Goal: Information Seeking & Learning: Find specific fact

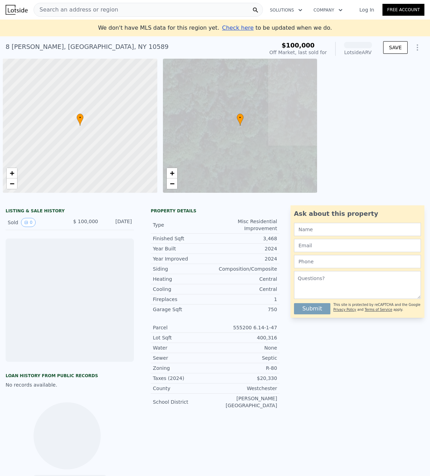
scroll to position [0, 3]
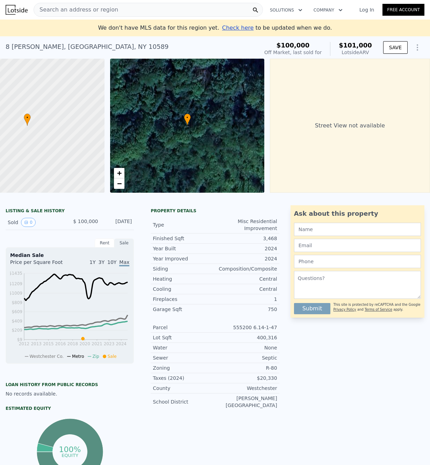
click at [79, 235] on div "LISTING & SALE HISTORY Sold 0 $ 100,000 [DATE] Rent Sale Rent over time Price p…" at bounding box center [70, 365] width 128 height 321
click at [31, 210] on div "LISTING & SALE HISTORY" at bounding box center [70, 211] width 128 height 7
click at [12, 212] on div "LISTING & SALE HISTORY" at bounding box center [70, 211] width 128 height 7
click at [103, 243] on div "Rent" at bounding box center [105, 243] width 20 height 9
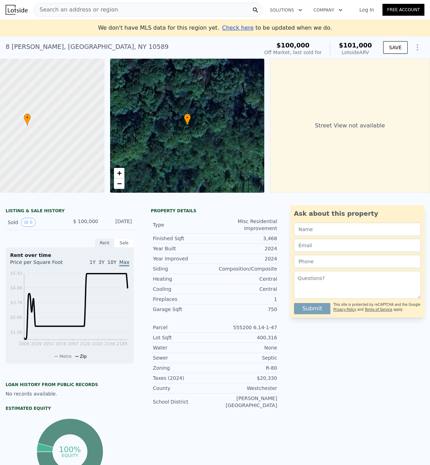
click at [126, 244] on div "Sale" at bounding box center [124, 243] width 20 height 9
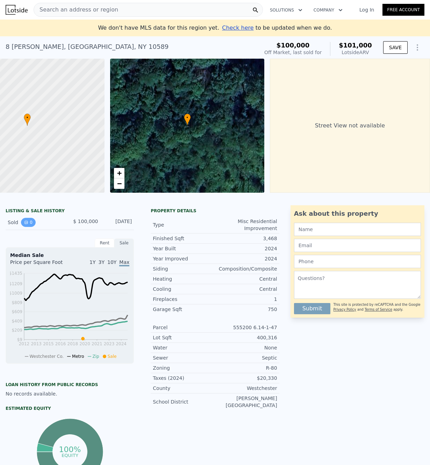
click at [28, 224] on icon "View historical data" at bounding box center [26, 223] width 4 height 4
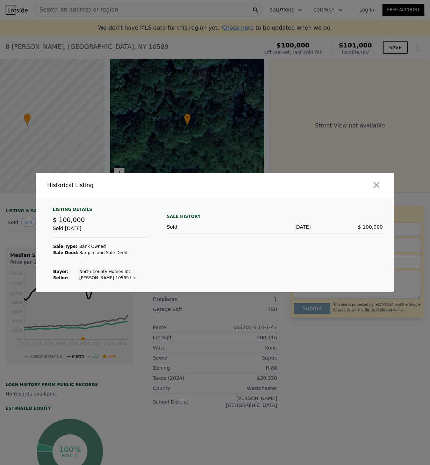
click at [317, 157] on div at bounding box center [215, 232] width 430 height 465
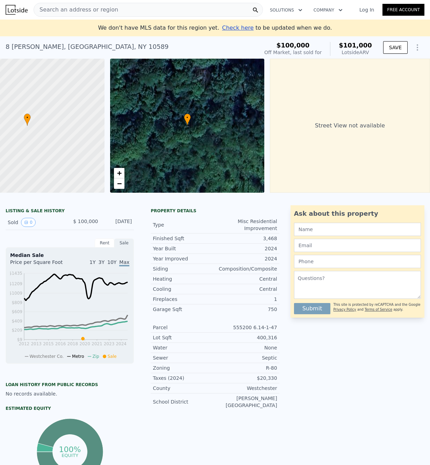
click at [46, 211] on div "LISTING & SALE HISTORY" at bounding box center [70, 211] width 128 height 7
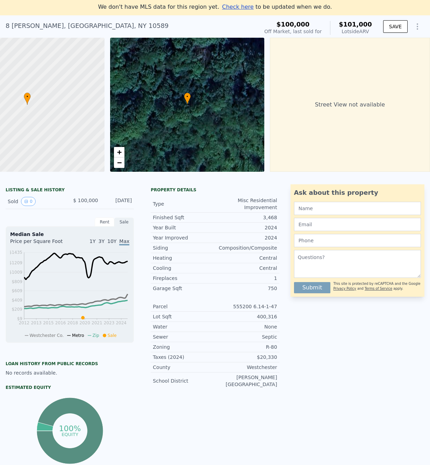
scroll to position [30, 0]
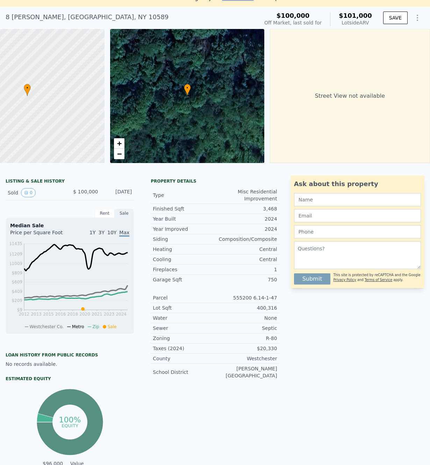
click at [125, 215] on div "Sale" at bounding box center [124, 213] width 20 height 9
click at [101, 212] on div "Rent" at bounding box center [105, 213] width 20 height 9
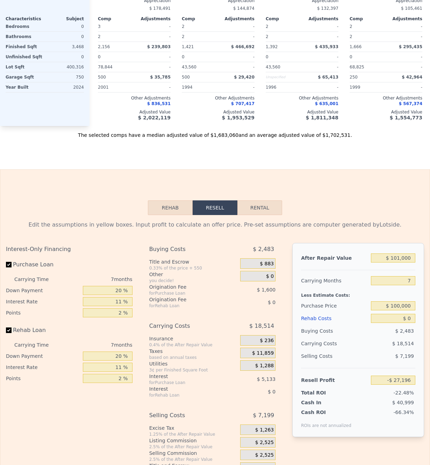
scroll to position [-34, 0]
